Goal: Task Accomplishment & Management: Use online tool/utility

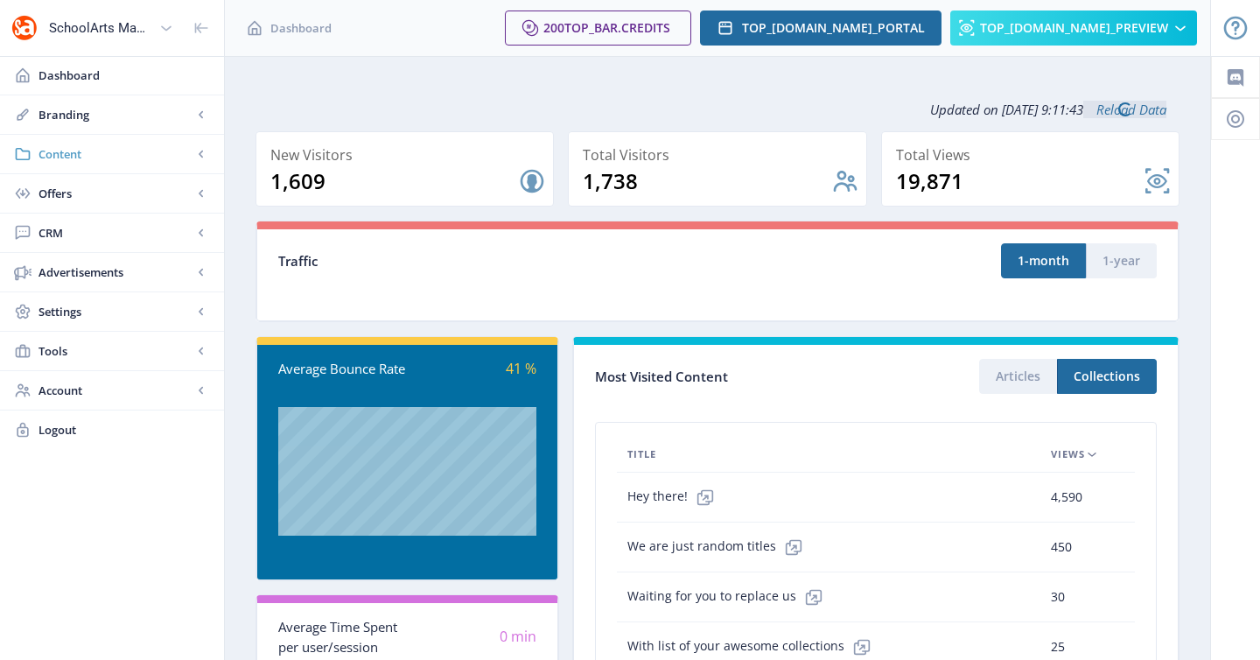
click at [79, 148] on span "Content" at bounding box center [116, 154] width 154 height 18
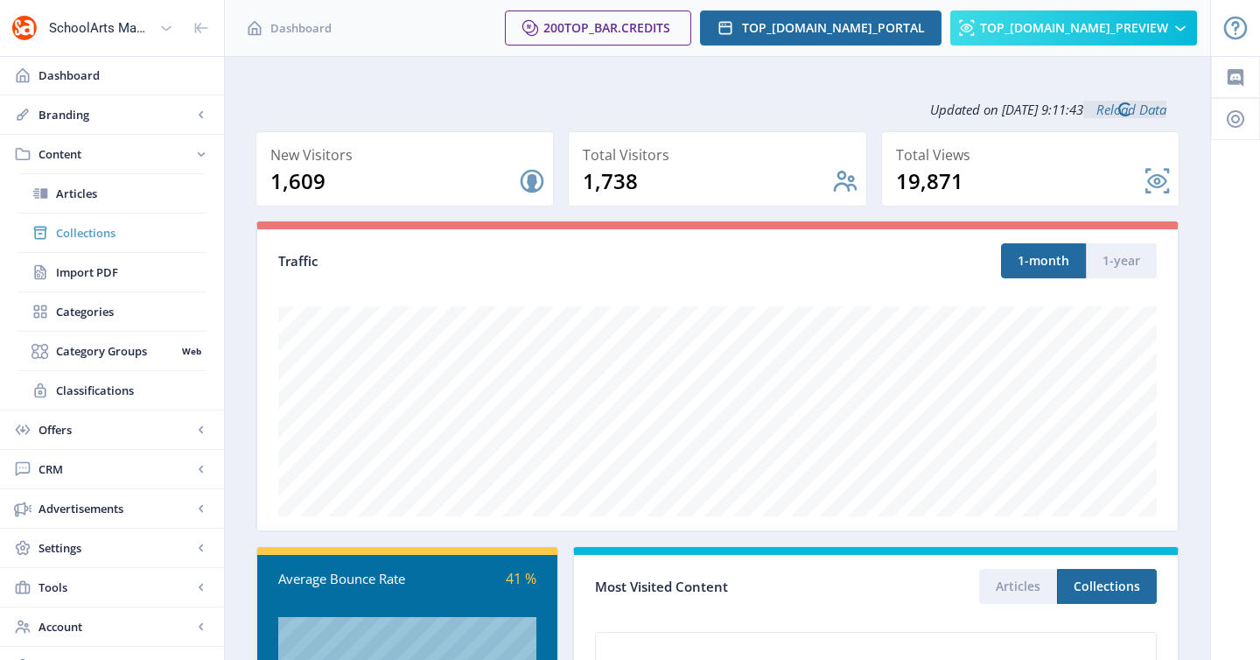
click at [90, 242] on link "Collections" at bounding box center [112, 233] width 189 height 39
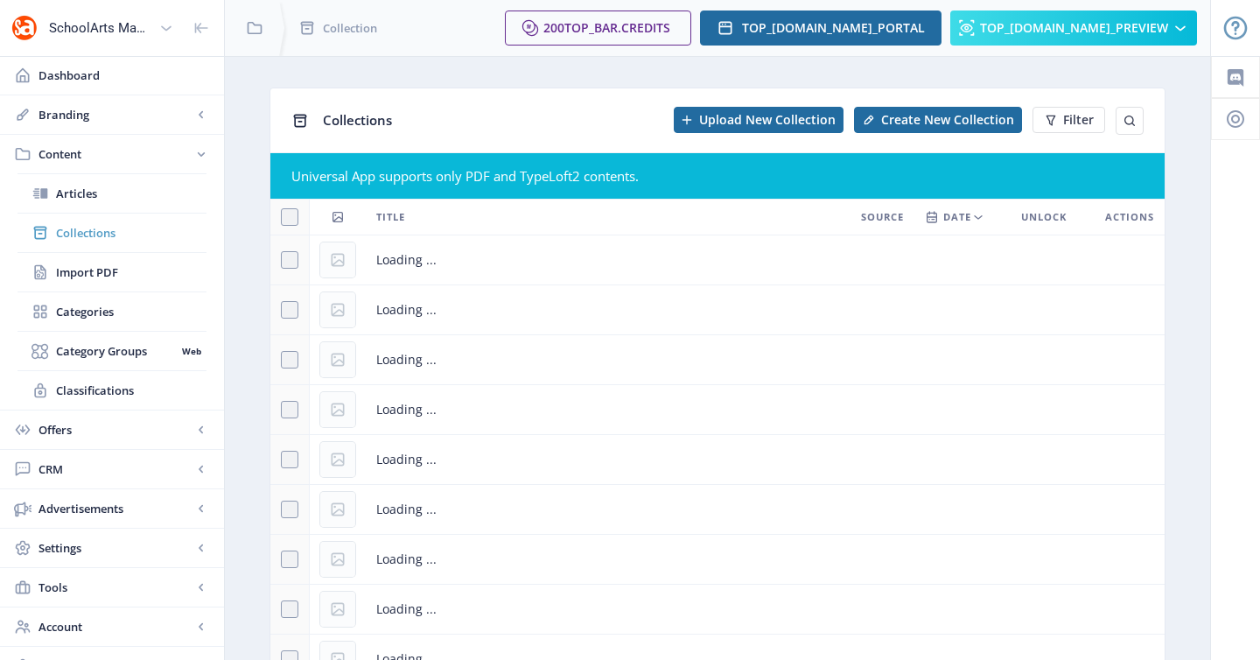
click at [89, 249] on link "Collections" at bounding box center [112, 233] width 189 height 39
click at [282, 137] on div "Collections Upload New Collection Create New Collection Filter" at bounding box center [717, 120] width 895 height 64
click at [135, 220] on link "Collections" at bounding box center [112, 233] width 189 height 39
click at [91, 180] on link "Articles" at bounding box center [112, 193] width 189 height 39
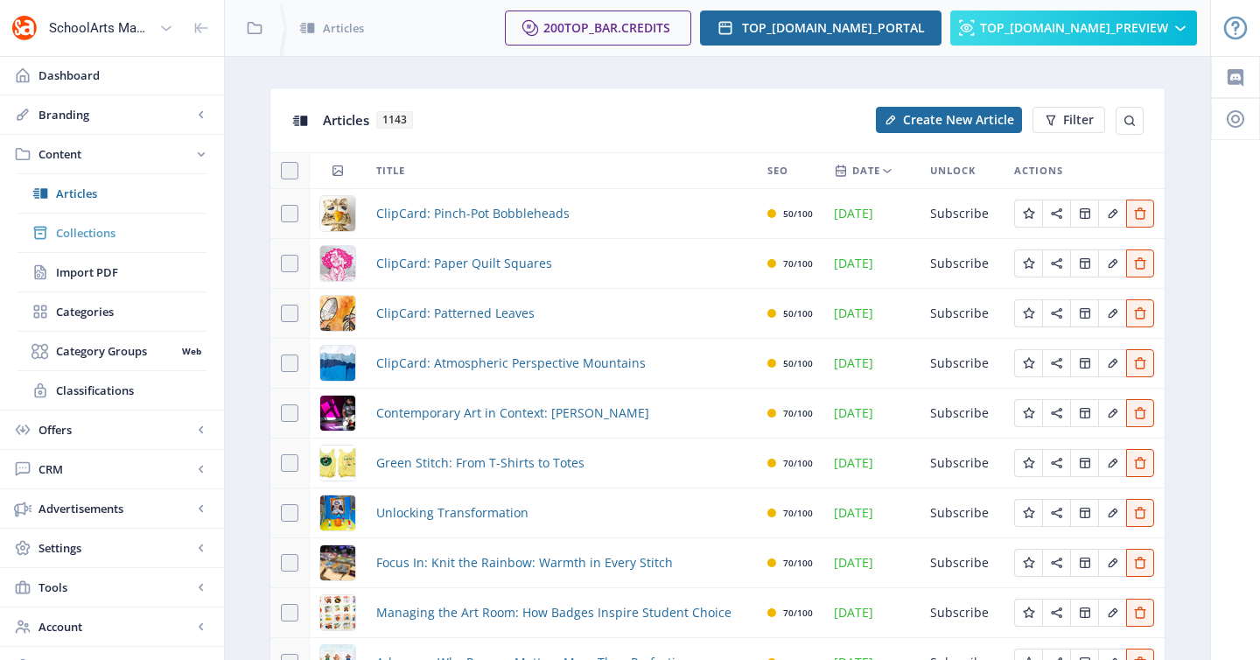
click at [100, 242] on link "Collections" at bounding box center [112, 233] width 189 height 39
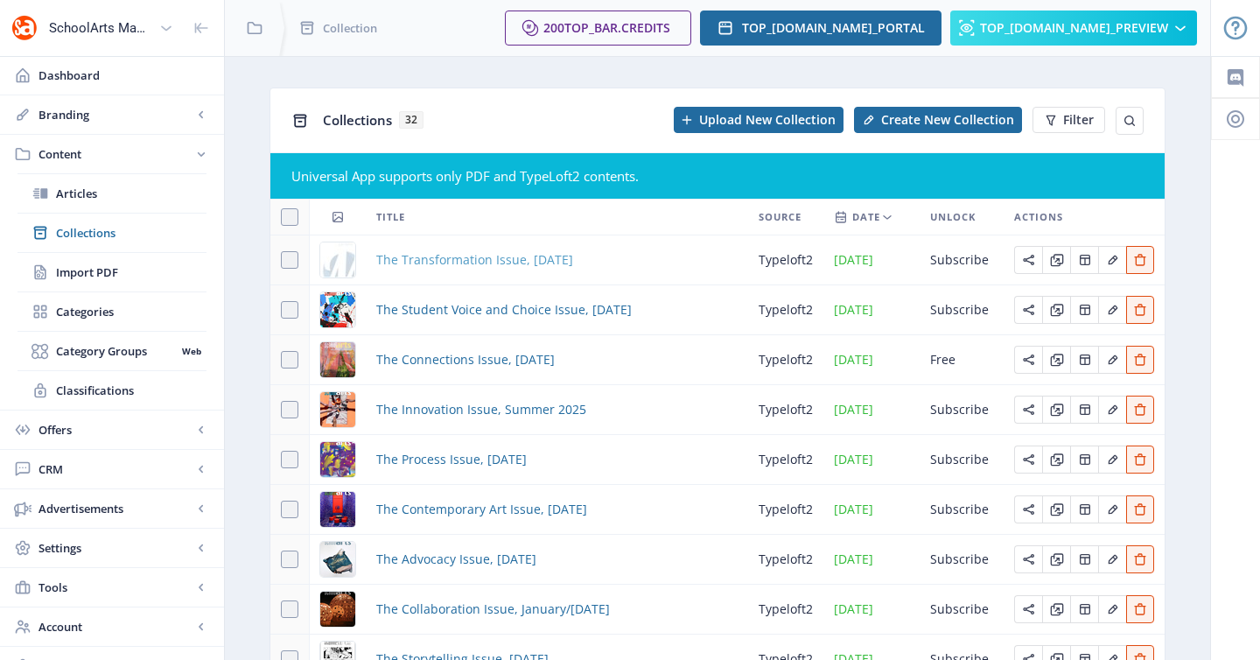
click at [492, 262] on span "The Transformation Issue, [DATE]" at bounding box center [474, 259] width 197 height 21
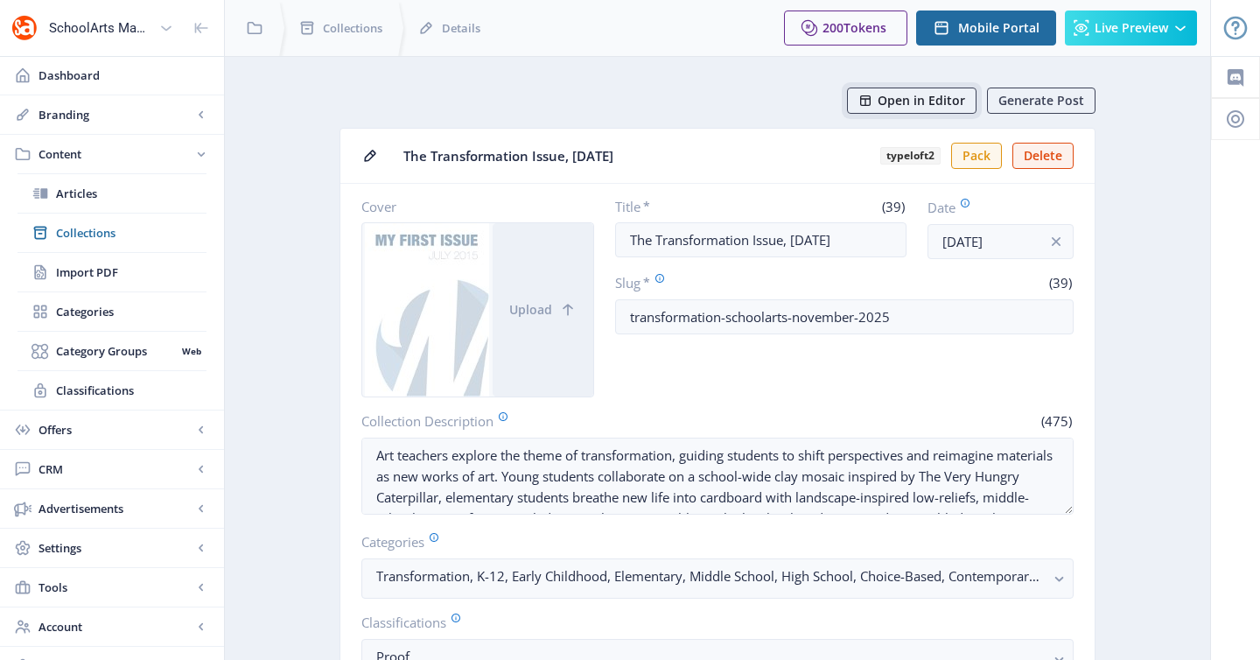
click at [929, 102] on span "Open in Editor" at bounding box center [922, 101] width 88 height 14
click at [904, 97] on span "Open in Editor" at bounding box center [922, 101] width 88 height 14
